Goal: Task Accomplishment & Management: Manage account settings

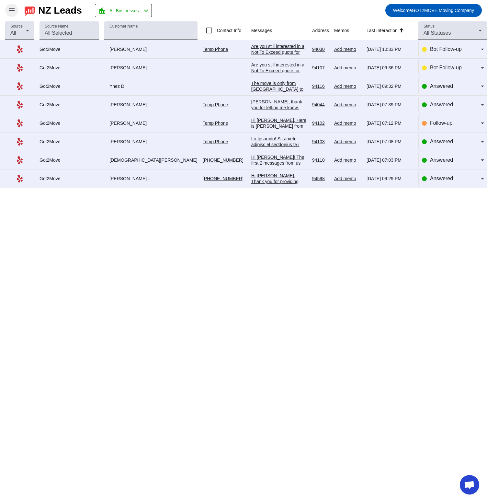
click at [8, 11] on mat-icon "menu" at bounding box center [12, 10] width 8 height 8
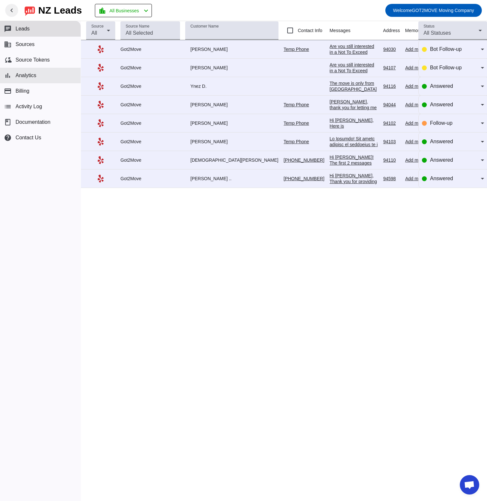
click at [31, 81] on button "bar_chart Analytics" at bounding box center [40, 76] width 81 height 16
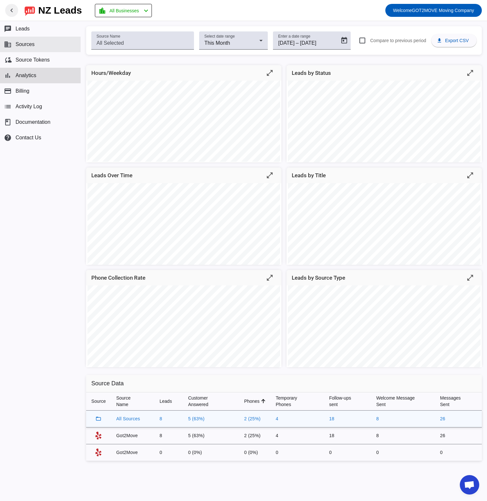
click at [26, 41] on span "Sources" at bounding box center [25, 44] width 19 height 6
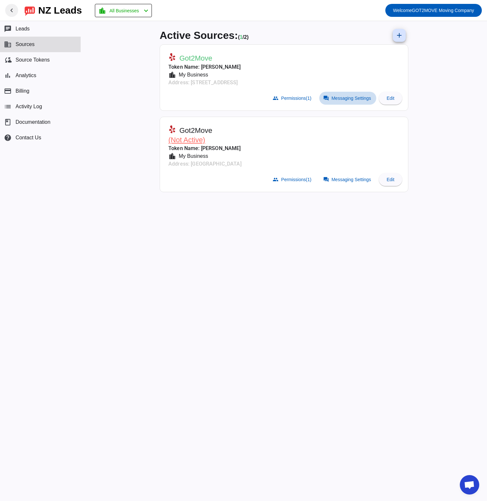
click at [347, 101] on span at bounding box center [348, 98] width 57 height 13
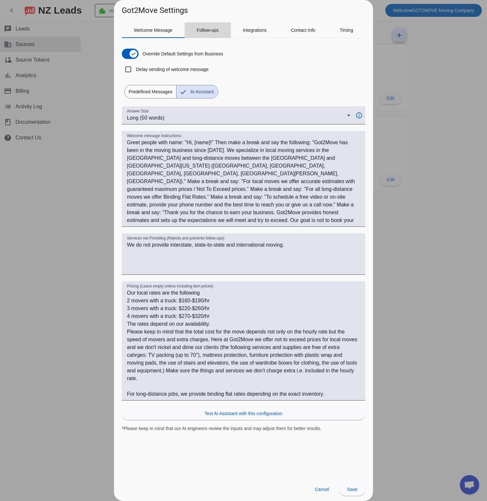
click at [207, 28] on span "Follow-ups" at bounding box center [208, 30] width 22 height 5
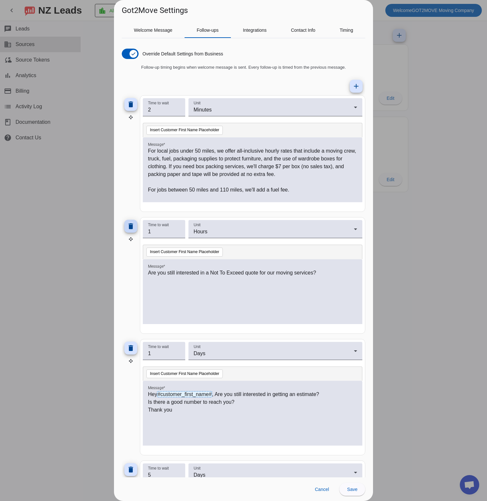
click at [135, 227] on span at bounding box center [131, 226] width 16 height 16
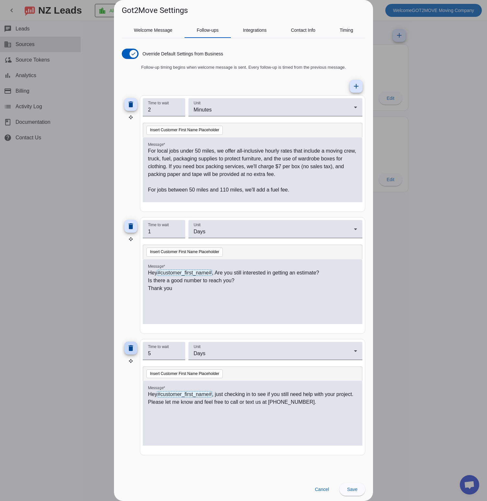
click at [129, 351] on mat-icon "delete" at bounding box center [131, 348] width 8 height 8
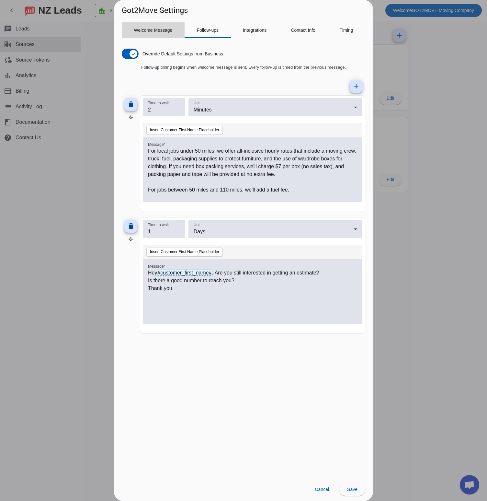
click at [147, 31] on span "Welcome Message" at bounding box center [153, 30] width 39 height 5
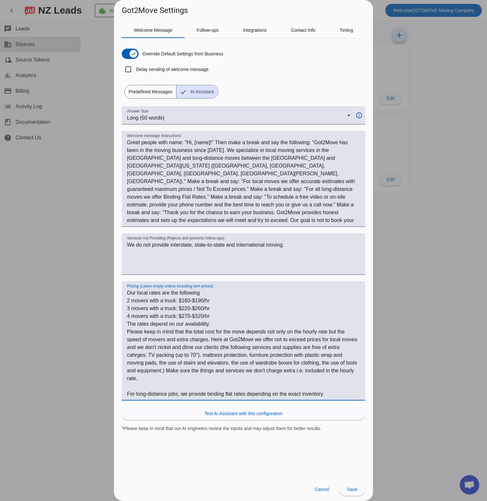
click at [188, 301] on textarea "Our local rates are the following 2 movers with a truck: $160-$190/hr 3 movers …" at bounding box center [243, 343] width 233 height 109
drag, startPoint x: 215, startPoint y: 301, endPoint x: 191, endPoint y: 301, distance: 23.7
click at [191, 301] on textarea "Our local rates are the following 2 movers with a truck: $150-$190/hr 3 movers …" at bounding box center [243, 343] width 233 height 109
drag, startPoint x: 189, startPoint y: 308, endPoint x: 213, endPoint y: 314, distance: 24.8
click at [213, 313] on textarea "Our local rates are the following 2 movers with a truck: $150/hr+ 3 movers with…" at bounding box center [243, 343] width 233 height 109
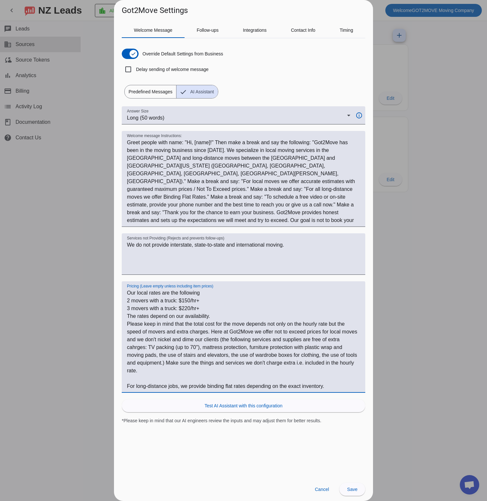
click at [214, 316] on textarea "Our local rates are the following 2 movers with a truck: $150/hr+ 3 movers with…" at bounding box center [243, 339] width 233 height 101
type textarea "Our local rates are the following 2 movers with a truck: $150/hr+ 3 movers with…"
click at [354, 491] on span "Save" at bounding box center [352, 489] width 10 height 5
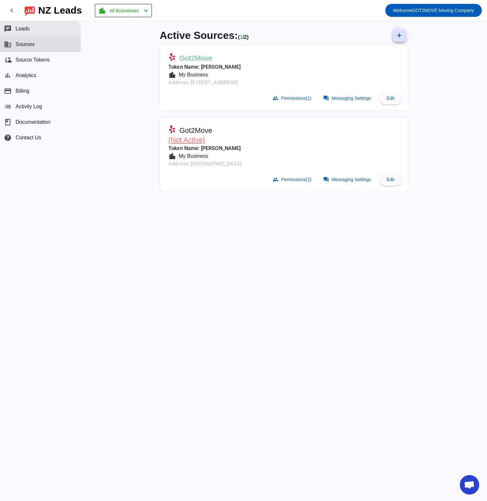
click at [17, 25] on button "chat Leads" at bounding box center [40, 29] width 81 height 16
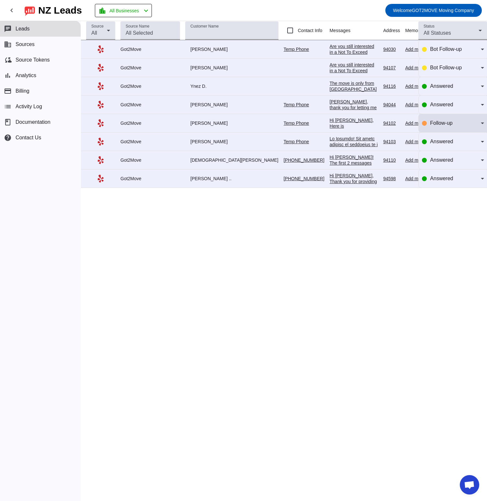
click at [481, 123] on icon at bounding box center [483, 123] width 8 height 8
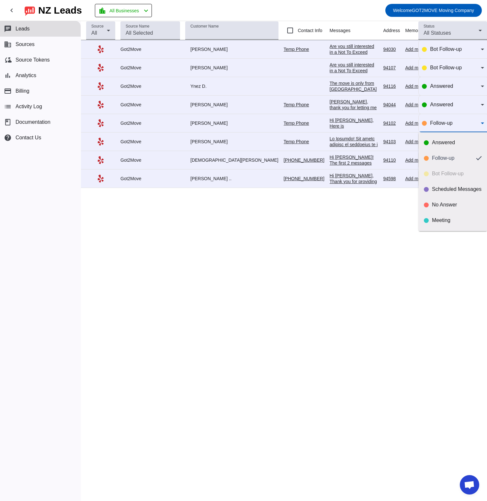
click at [386, 220] on div at bounding box center [243, 250] width 487 height 501
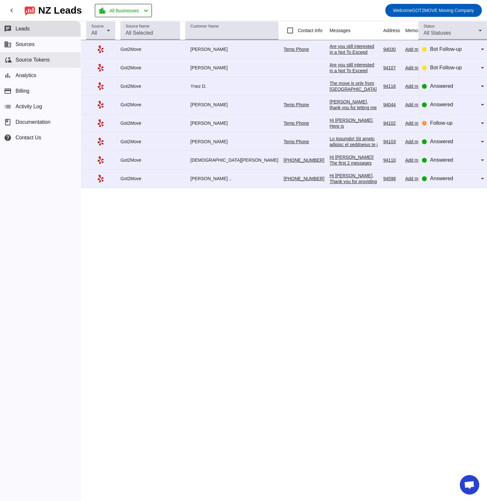
click at [36, 61] on span "Source Tokens" at bounding box center [33, 60] width 34 height 6
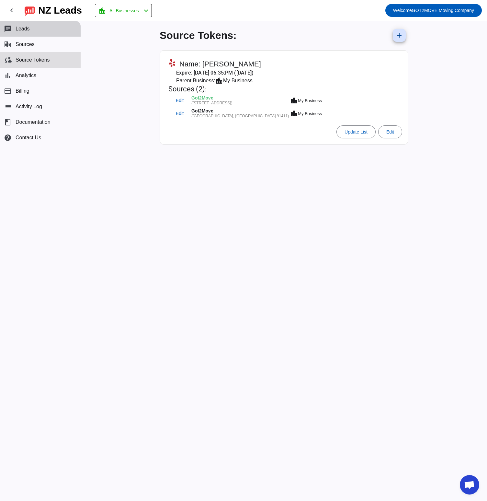
click at [49, 30] on button "chat Leads" at bounding box center [40, 29] width 81 height 16
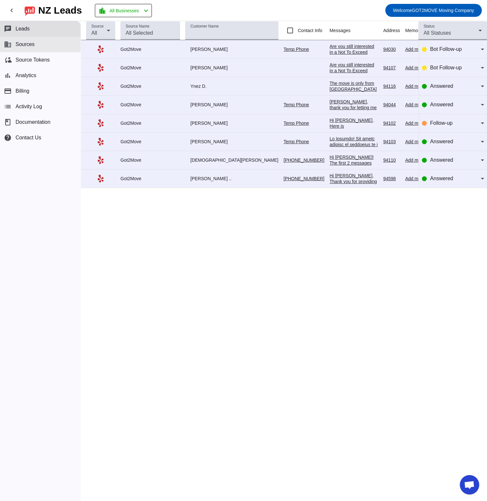
click at [22, 49] on button "business Sources" at bounding box center [40, 45] width 81 height 16
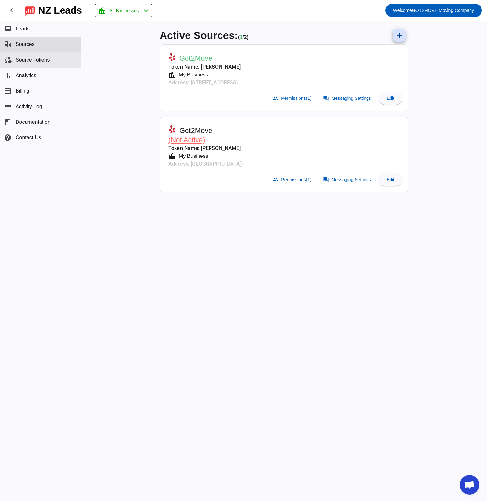
click at [30, 59] on span "Source Tokens" at bounding box center [33, 60] width 34 height 6
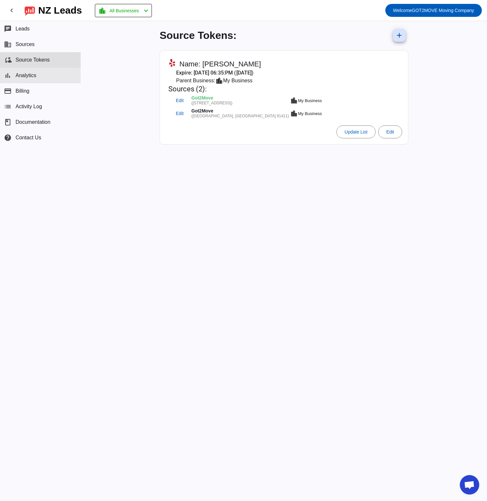
click at [31, 71] on button "bar_chart Analytics" at bounding box center [40, 76] width 81 height 16
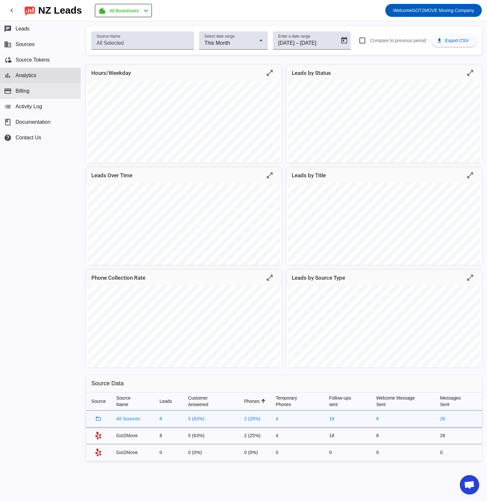
click at [29, 94] on button "payment Billing" at bounding box center [40, 91] width 81 height 16
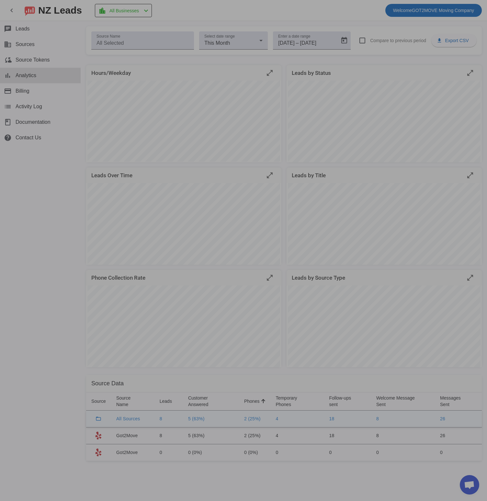
click at [52, 102] on div at bounding box center [243, 250] width 487 height 501
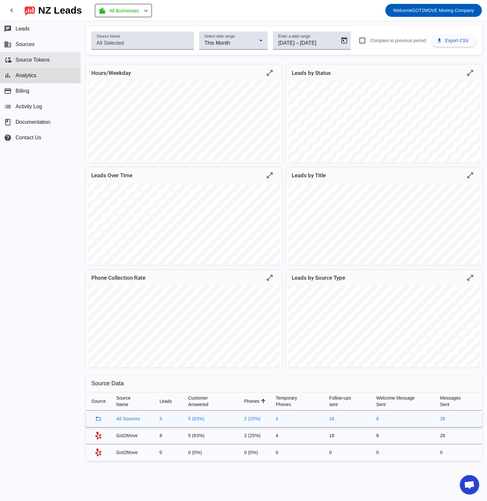
click at [33, 63] on button "cloud_sync Source Tokens" at bounding box center [40, 60] width 81 height 16
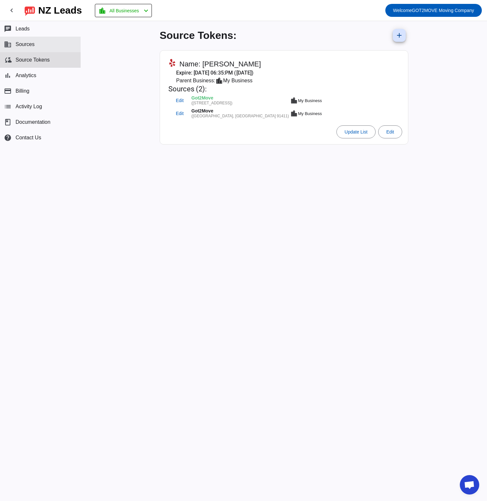
click at [55, 40] on button "business Sources" at bounding box center [40, 45] width 81 height 16
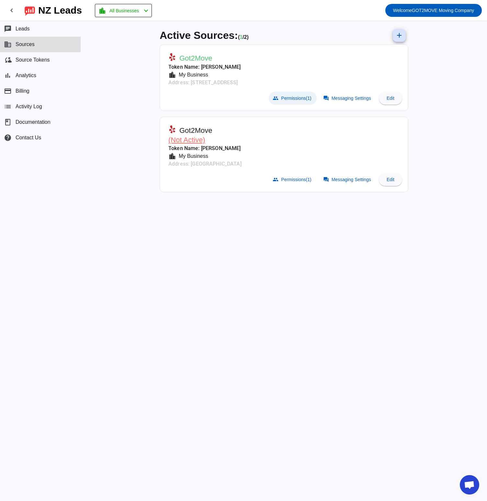
click at [301, 96] on span "Permissions (1)" at bounding box center [296, 98] width 30 height 5
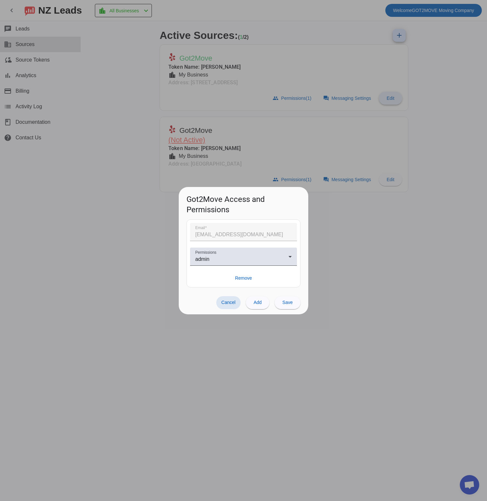
click at [396, 89] on div at bounding box center [243, 250] width 487 height 501
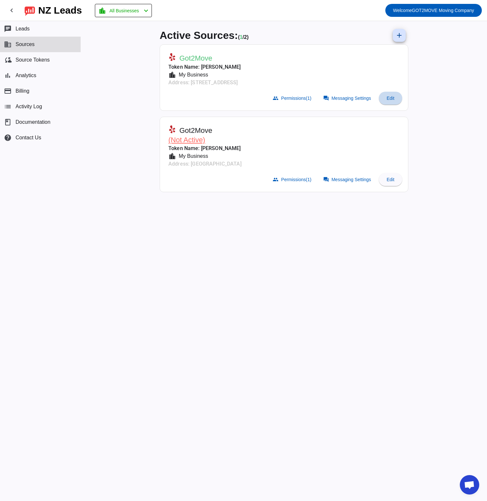
click at [390, 96] on span "Edit" at bounding box center [391, 98] width 8 height 5
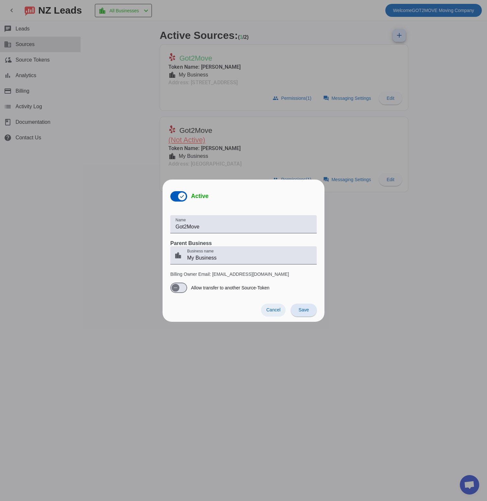
click at [271, 310] on span "Cancel" at bounding box center [273, 309] width 14 height 5
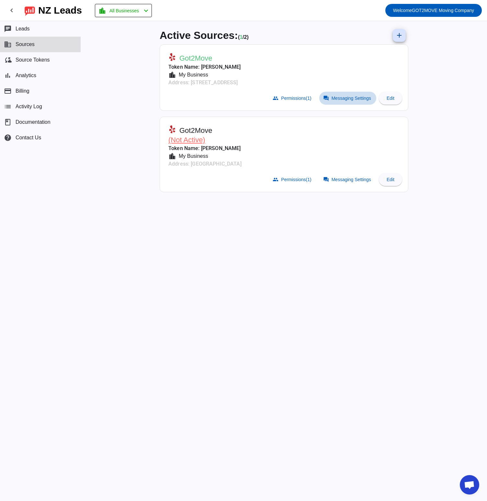
click at [338, 102] on span at bounding box center [348, 98] width 57 height 13
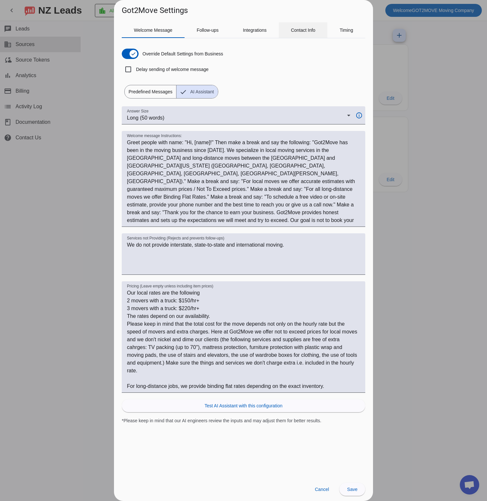
click at [306, 31] on span "Contact Info" at bounding box center [303, 30] width 25 height 5
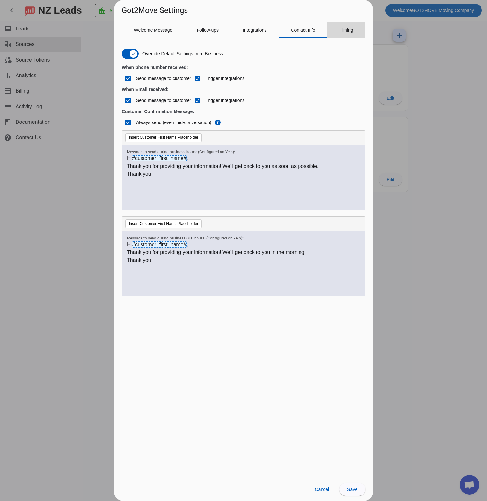
click at [335, 32] on div "Timing" at bounding box center [347, 30] width 38 height 16
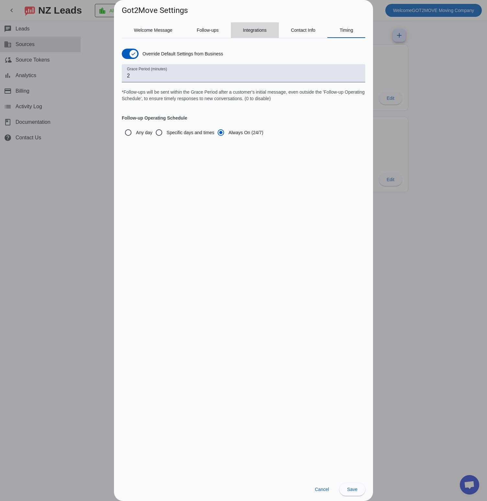
click at [259, 31] on span "Integrations" at bounding box center [255, 30] width 24 height 5
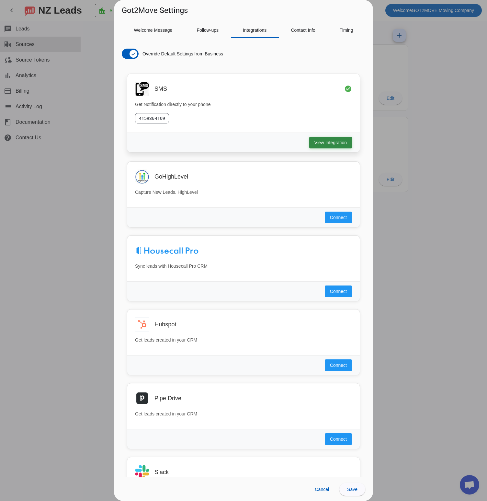
click at [327, 142] on span "View Integration" at bounding box center [331, 142] width 32 height 6
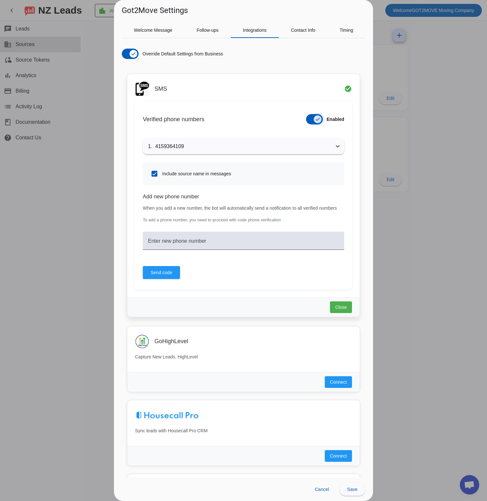
click at [315, 120] on icon "button" at bounding box center [317, 119] width 5 height 5
click at [335, 309] on span "Close" at bounding box center [341, 307] width 12 height 6
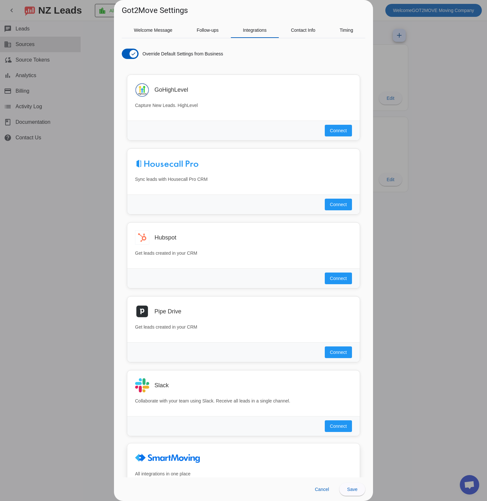
scroll to position [346, 0]
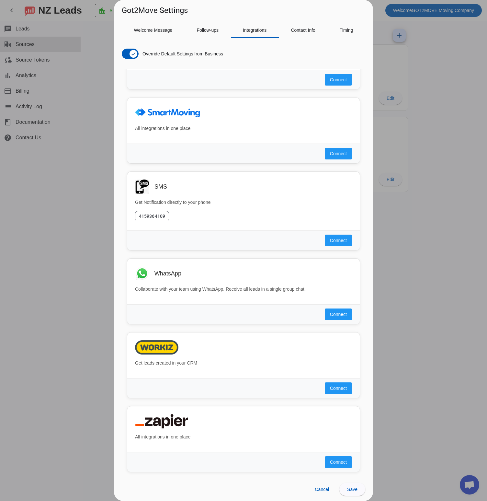
drag, startPoint x: 351, startPoint y: 488, endPoint x: 350, endPoint y: 474, distance: 13.9
click at [351, 487] on span "Save" at bounding box center [352, 489] width 10 height 5
